Goal: Navigation & Orientation: Find specific page/section

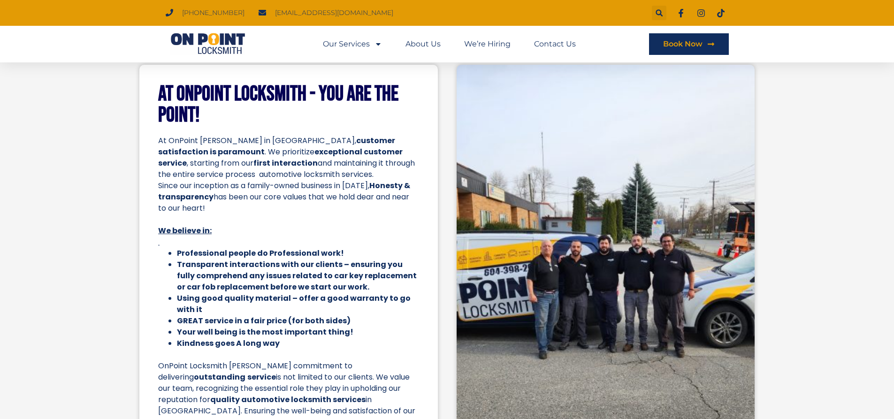
scroll to position [1215, 0]
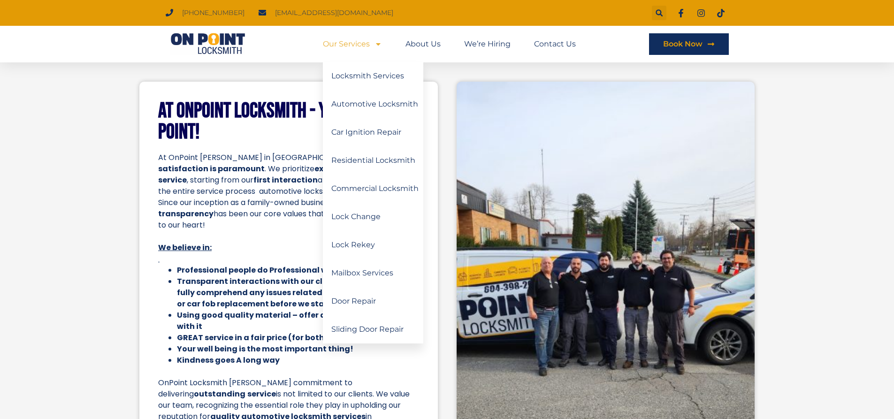
click at [381, 42] on icon "Menu" at bounding box center [379, 44] width 8 height 8
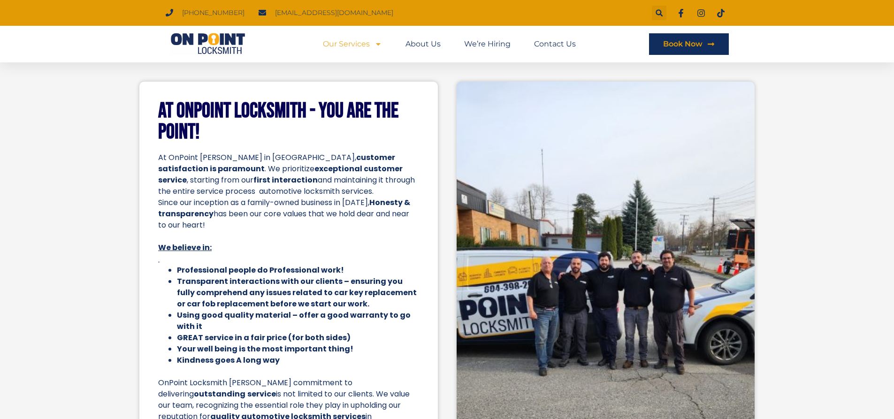
click at [380, 42] on icon "Menu" at bounding box center [379, 44] width 8 height 8
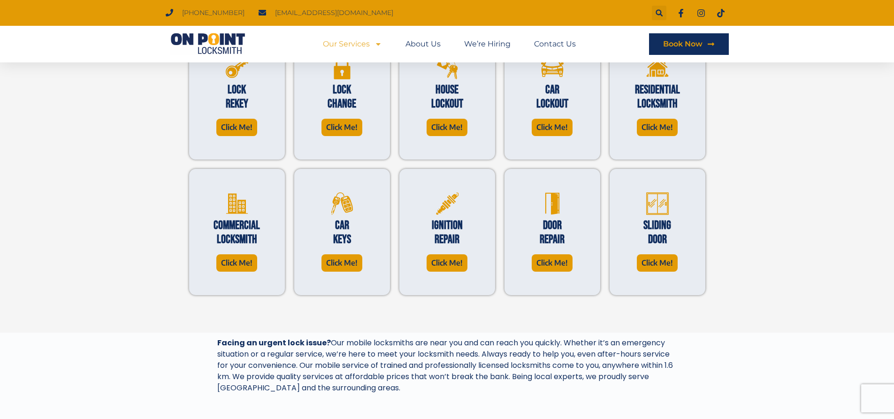
scroll to position [329, 0]
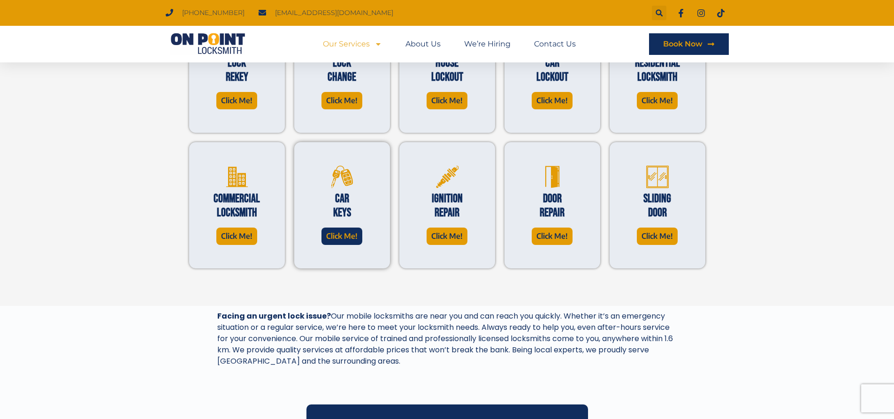
click at [338, 238] on span "Click Me!" at bounding box center [341, 236] width 31 height 13
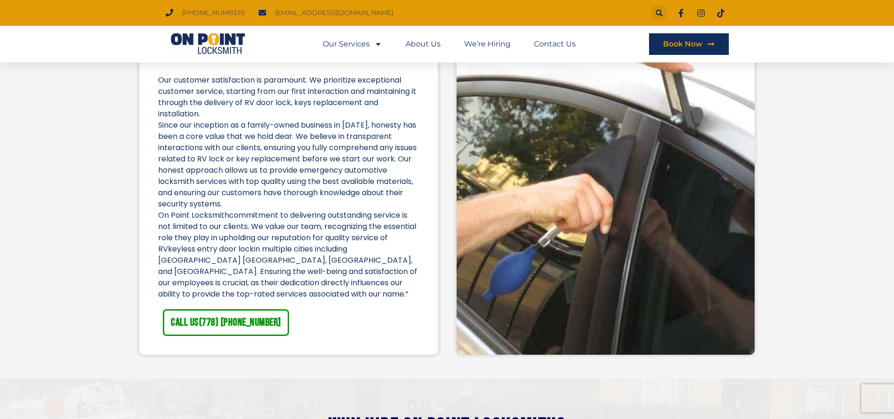
scroll to position [1502, 0]
